Goal: Find contact information: Obtain details needed to contact an individual or organization

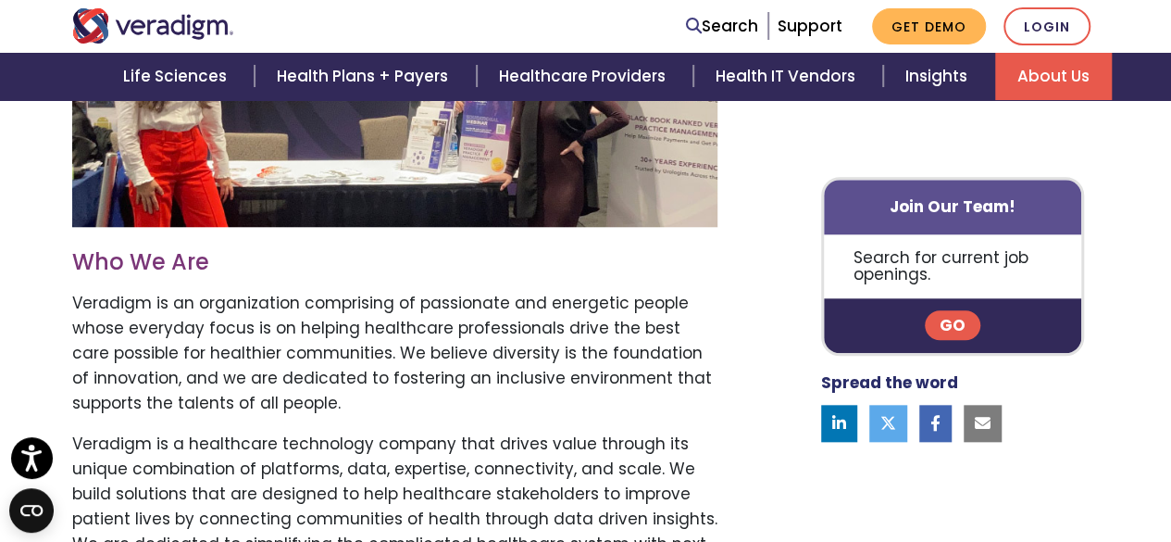
scroll to position [774, 0]
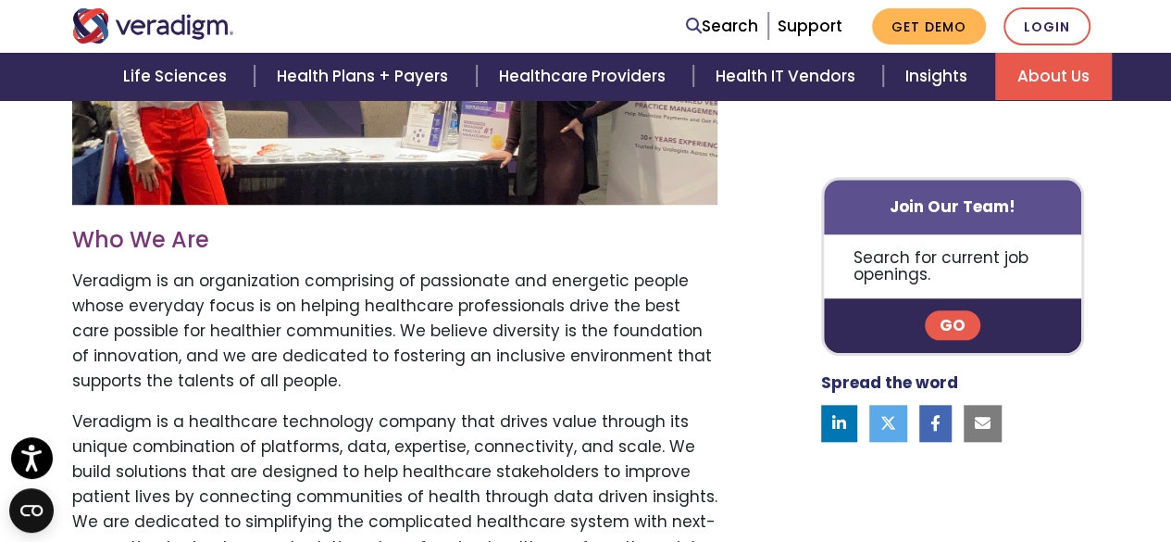
click at [956, 322] on link "Go" at bounding box center [953, 326] width 56 height 30
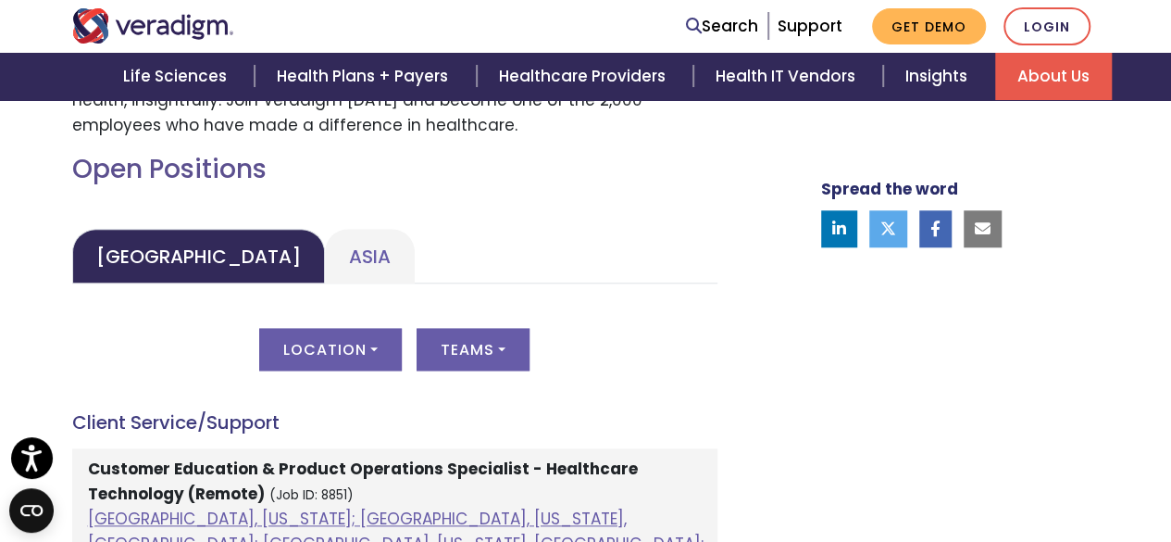
scroll to position [829, 0]
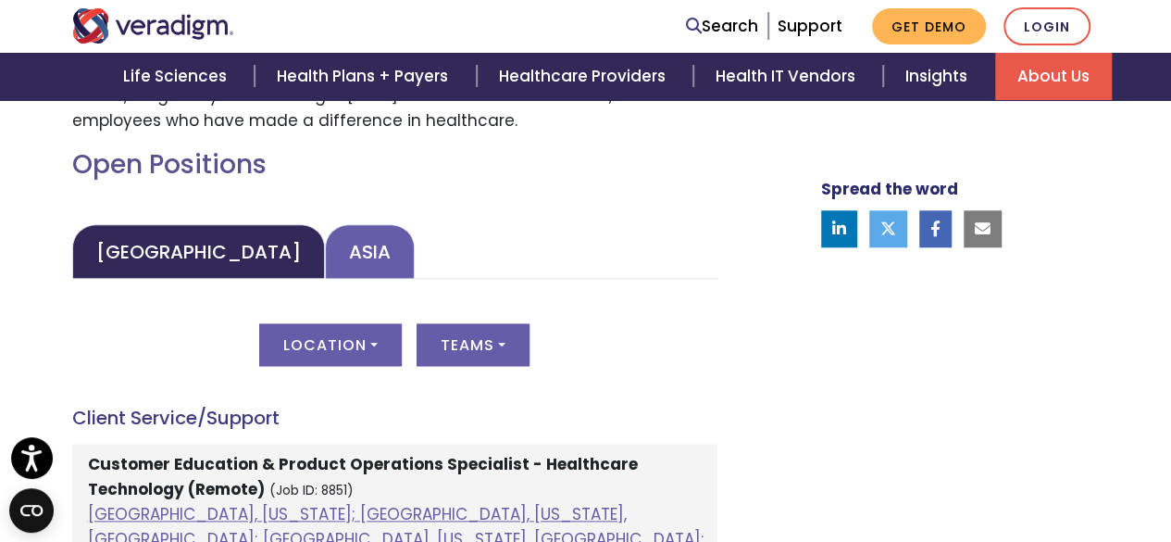
click at [325, 250] on link "Asia" at bounding box center [370, 251] width 90 height 55
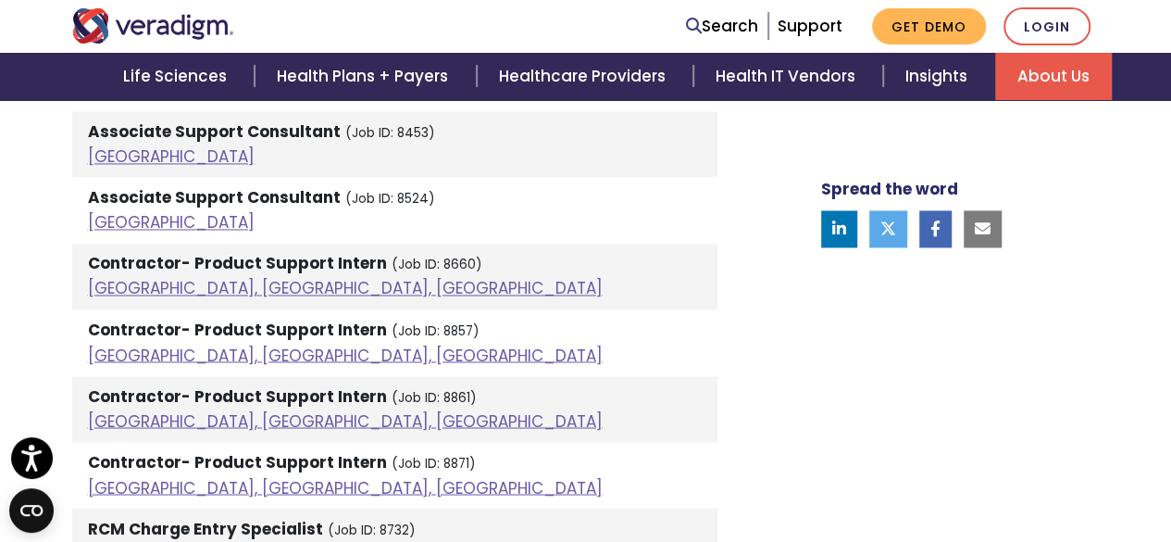
scroll to position [1415, 0]
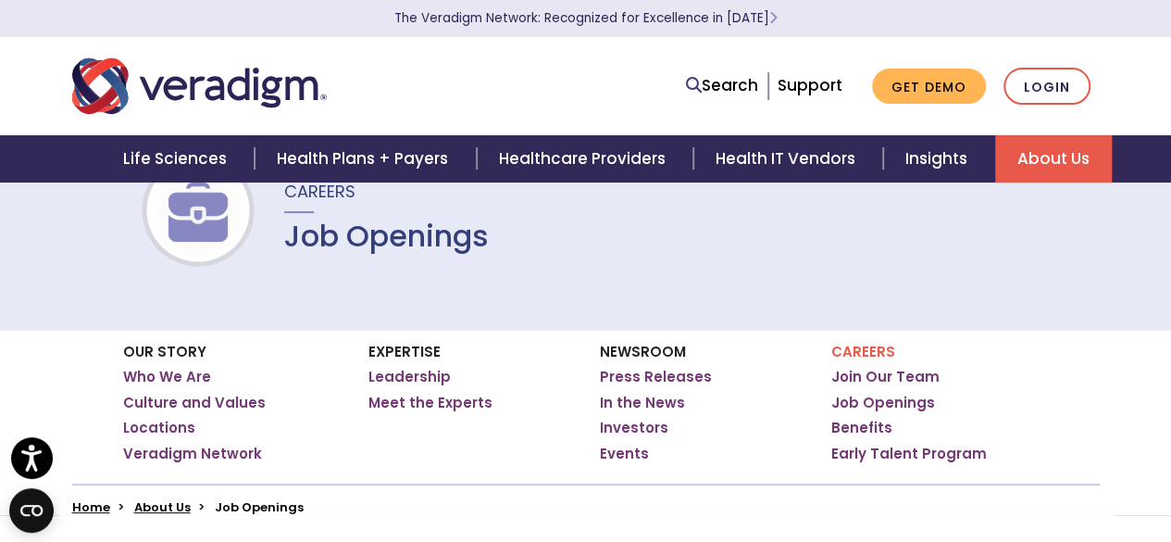
scroll to position [83, 0]
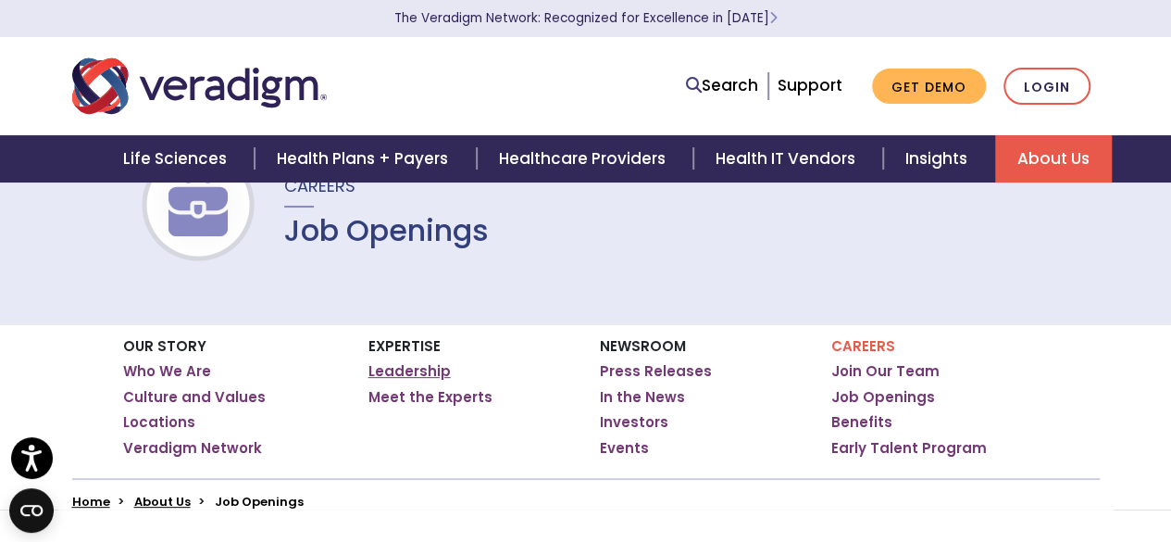
click at [416, 378] on link "Leadership" at bounding box center [410, 371] width 82 height 19
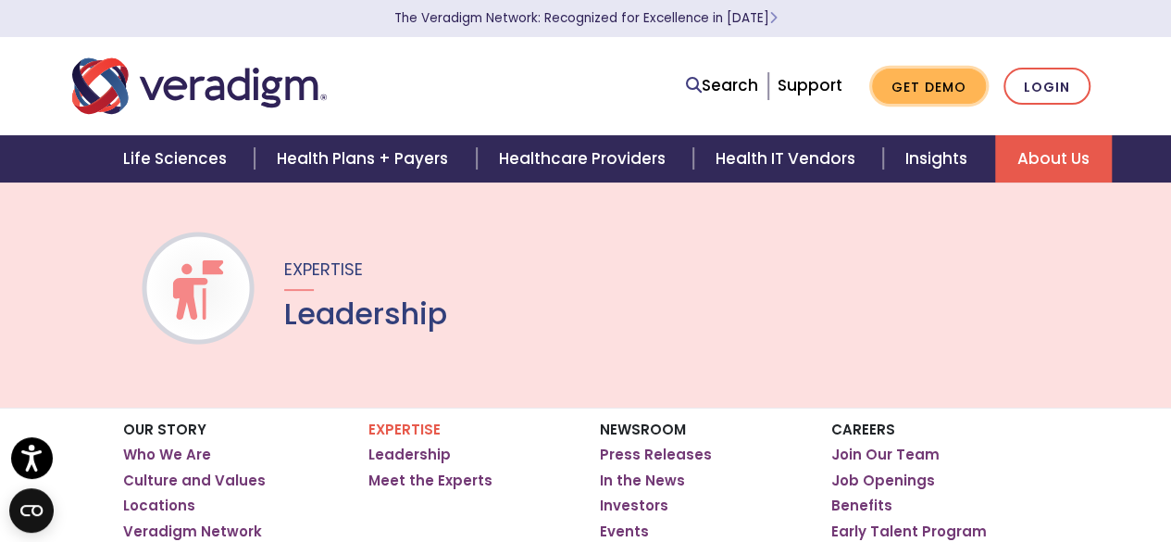
click at [941, 81] on link "Get Demo" at bounding box center [929, 87] width 114 height 36
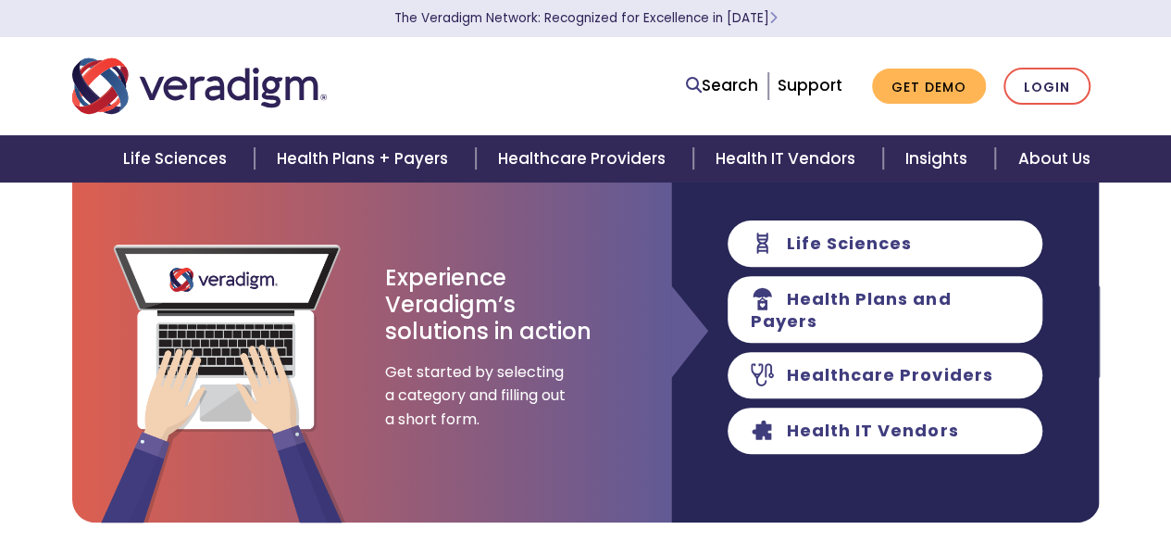
scroll to position [182, 0]
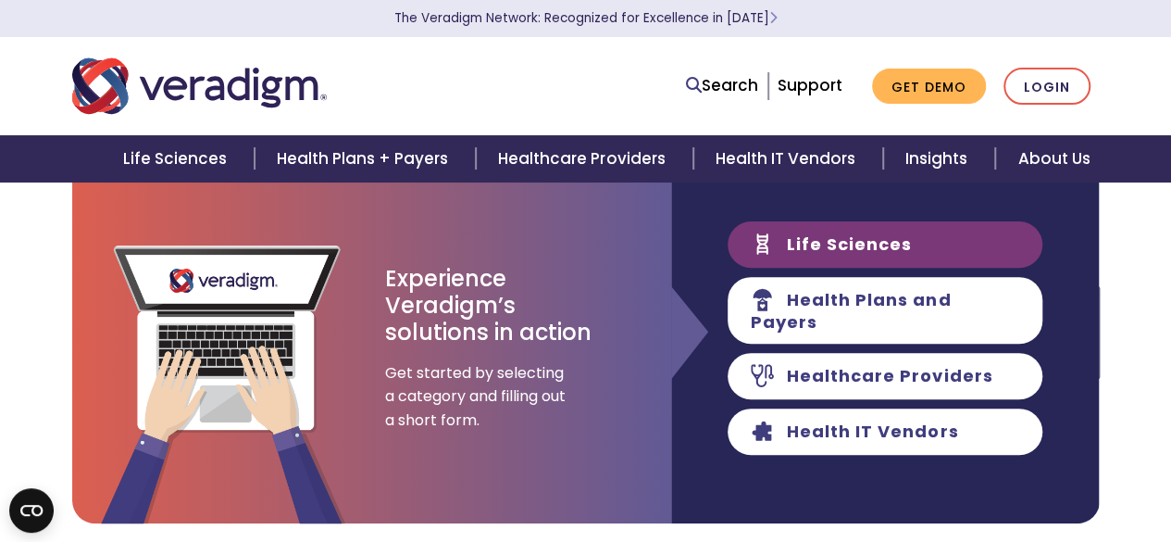
click at [891, 261] on link "Life Sciences" at bounding box center [885, 244] width 315 height 46
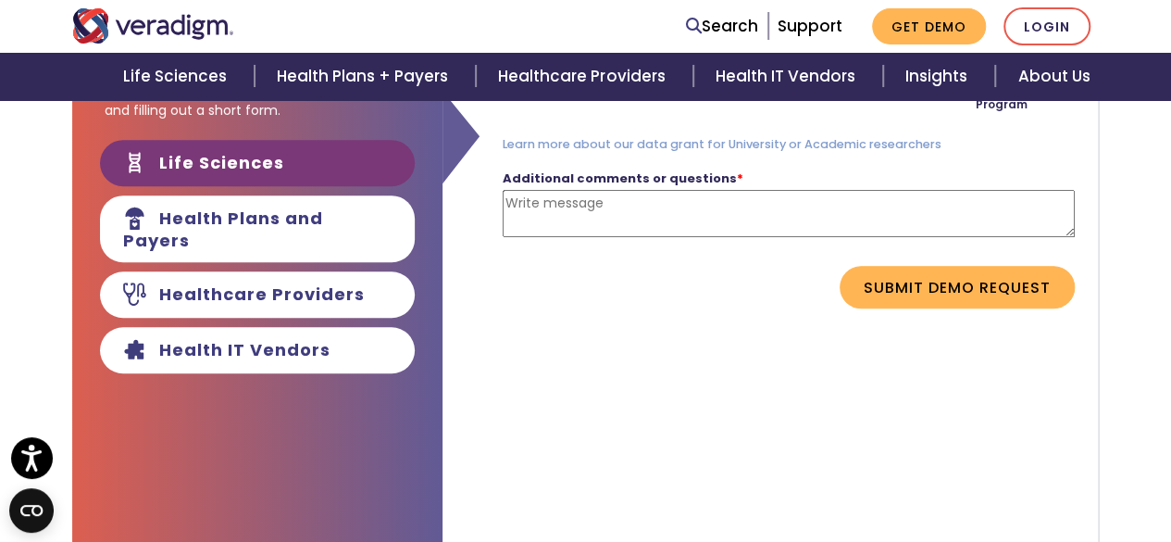
scroll to position [508, 0]
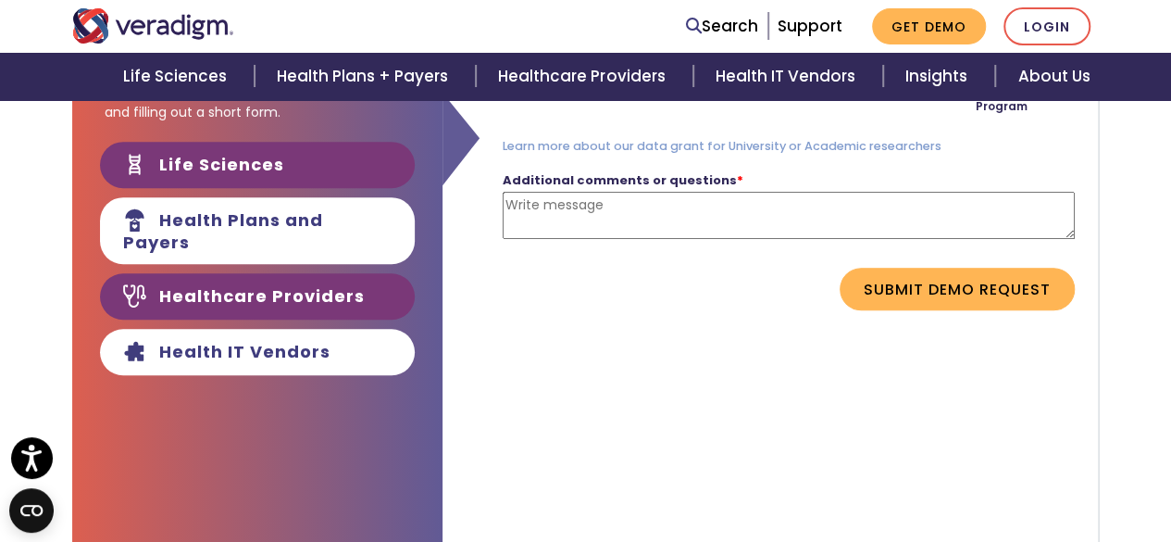
click at [319, 296] on link "Healthcare Providers" at bounding box center [257, 296] width 315 height 46
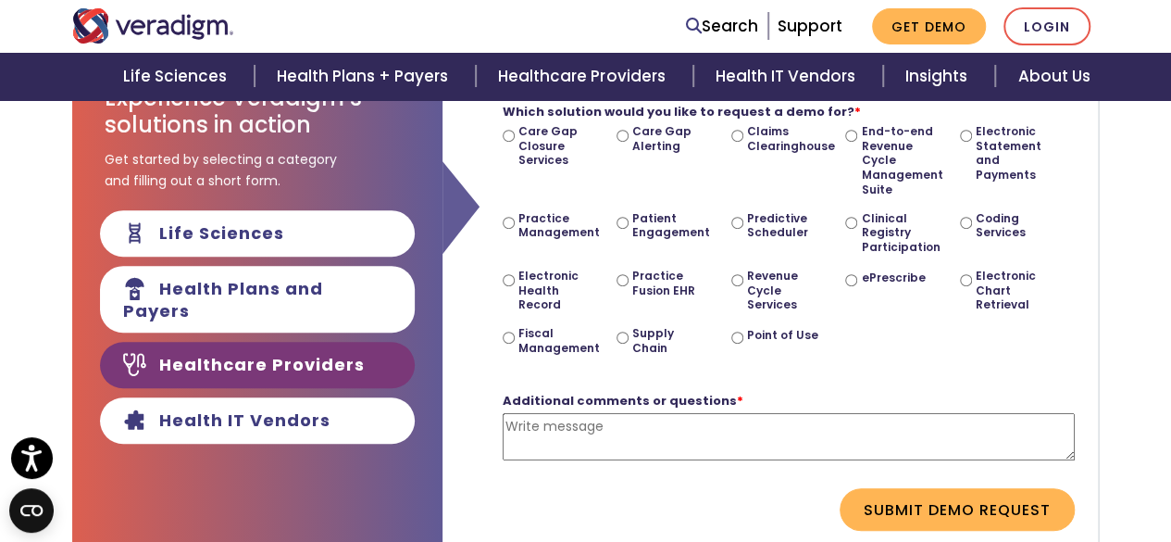
scroll to position [456, 0]
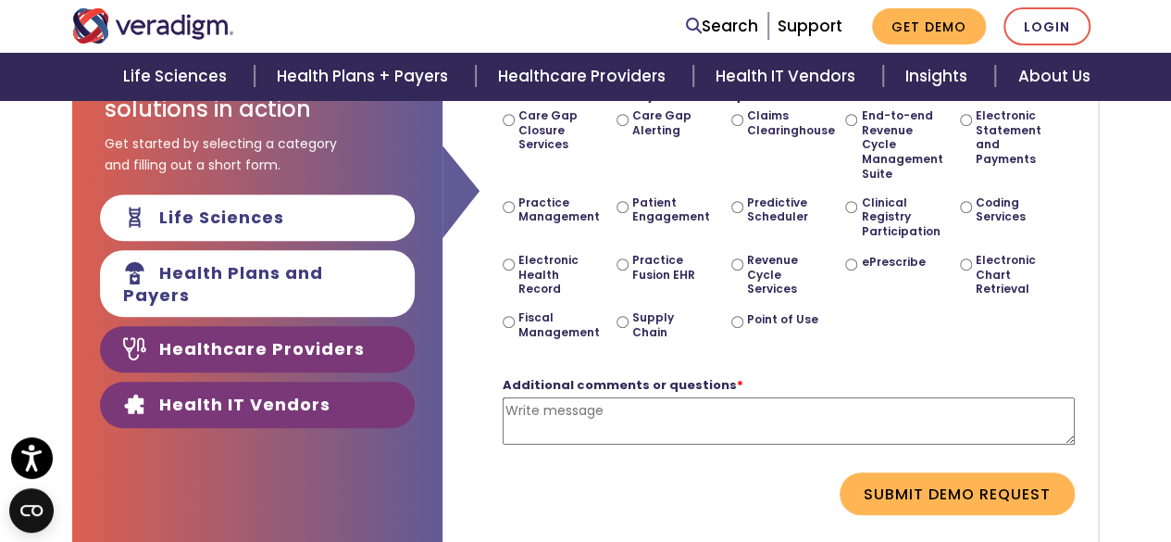
click at [319, 393] on link "Health IT Vendors" at bounding box center [257, 405] width 315 height 46
